Goal: Information Seeking & Learning: Stay updated

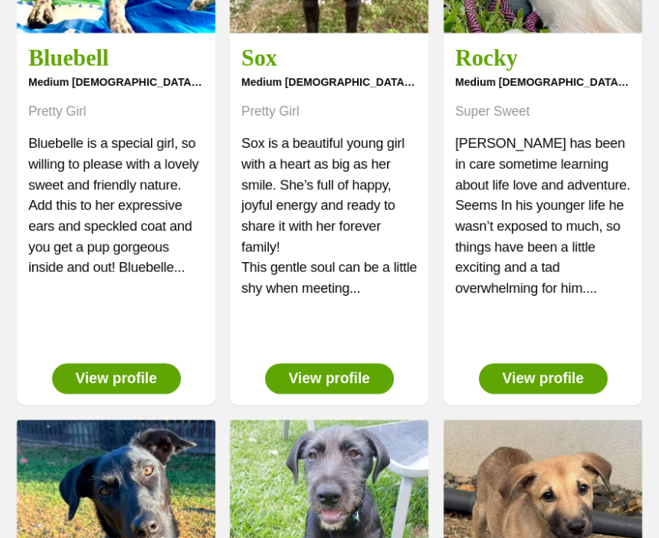
scroll to position [197, 0]
